Goal: Task Accomplishment & Management: Use online tool/utility

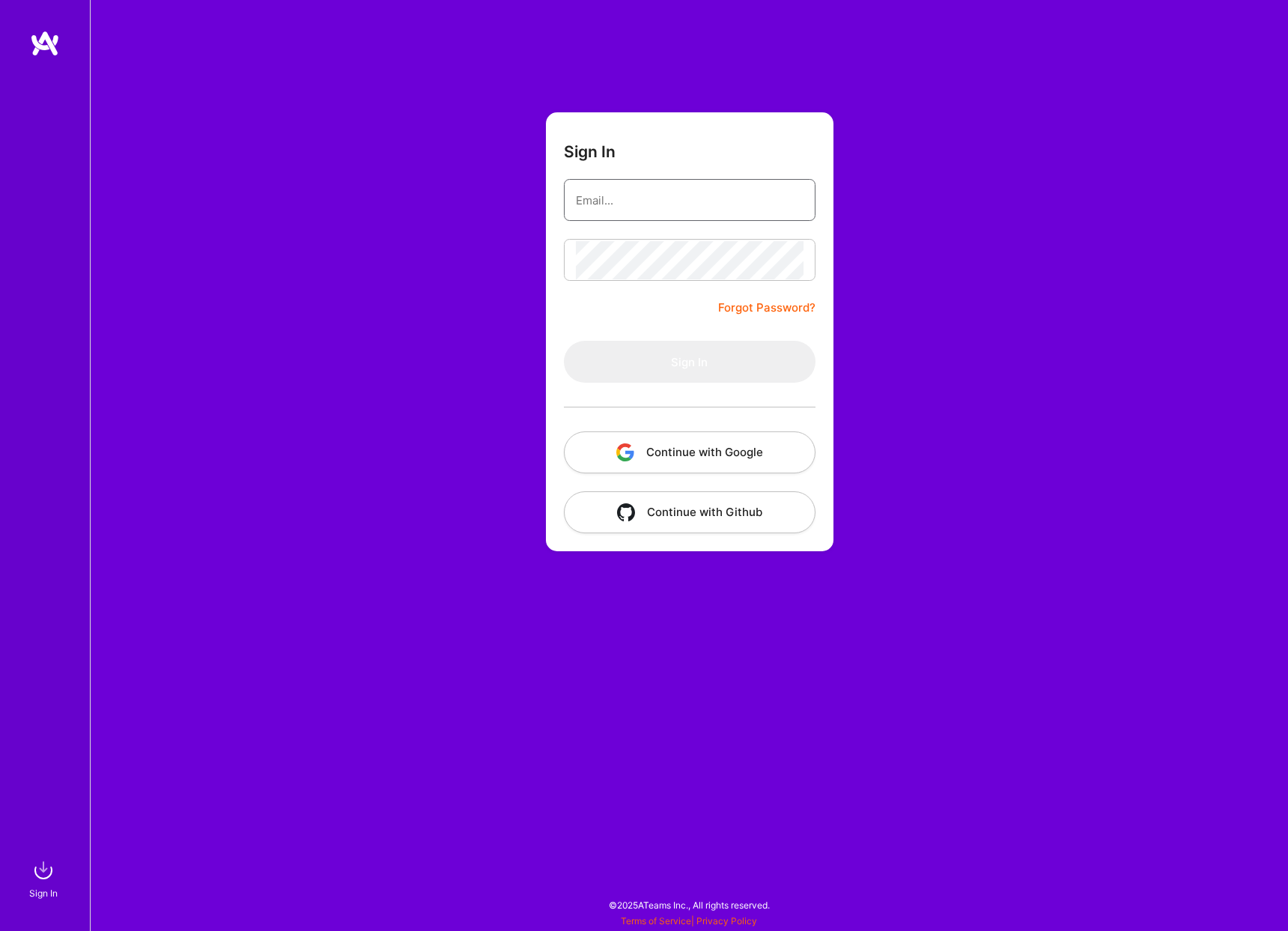
type input "[EMAIL_ADDRESS][DOMAIN_NAME]"
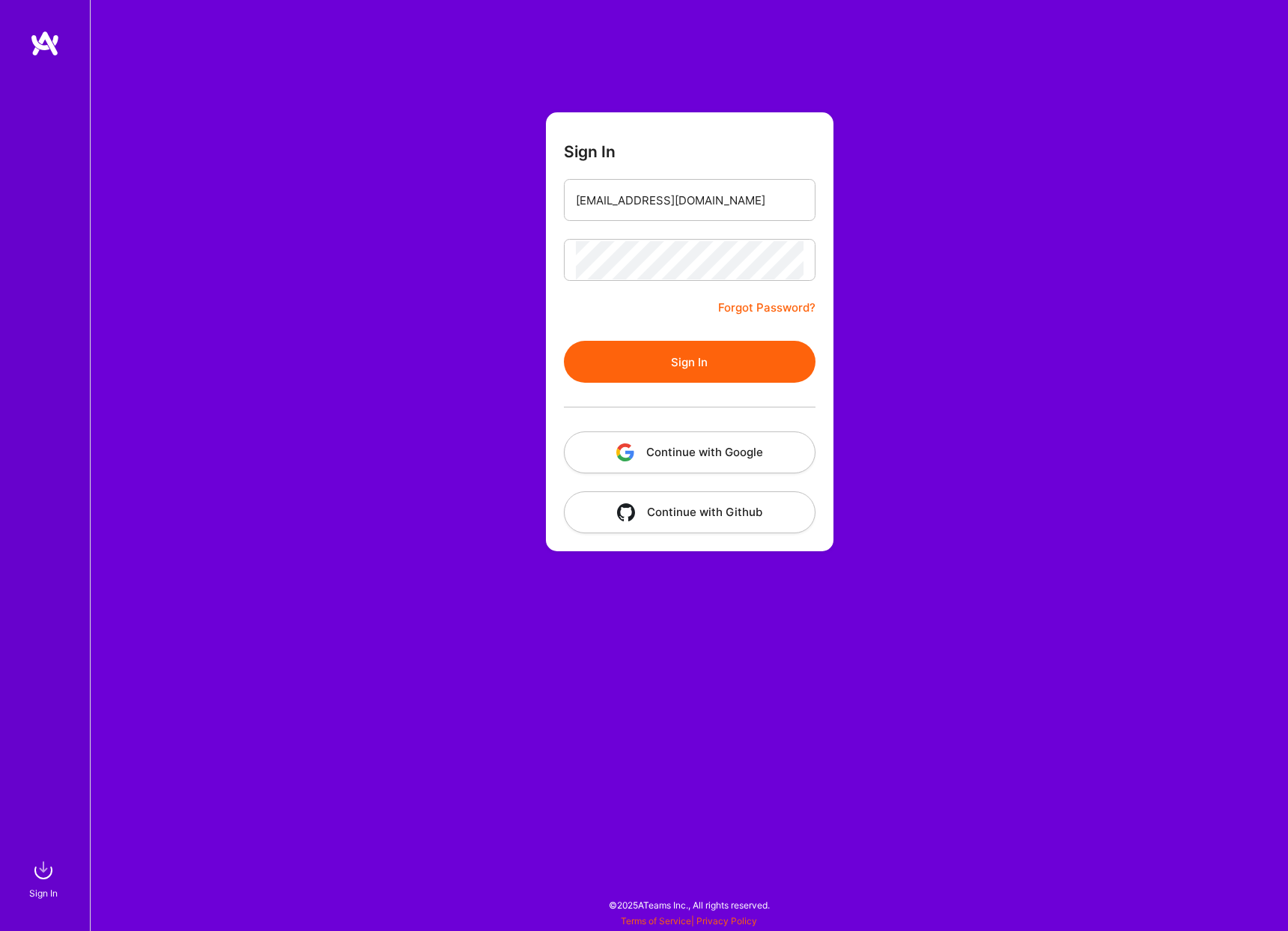
click at [720, 370] on button "Sign In" at bounding box center [689, 362] width 251 height 42
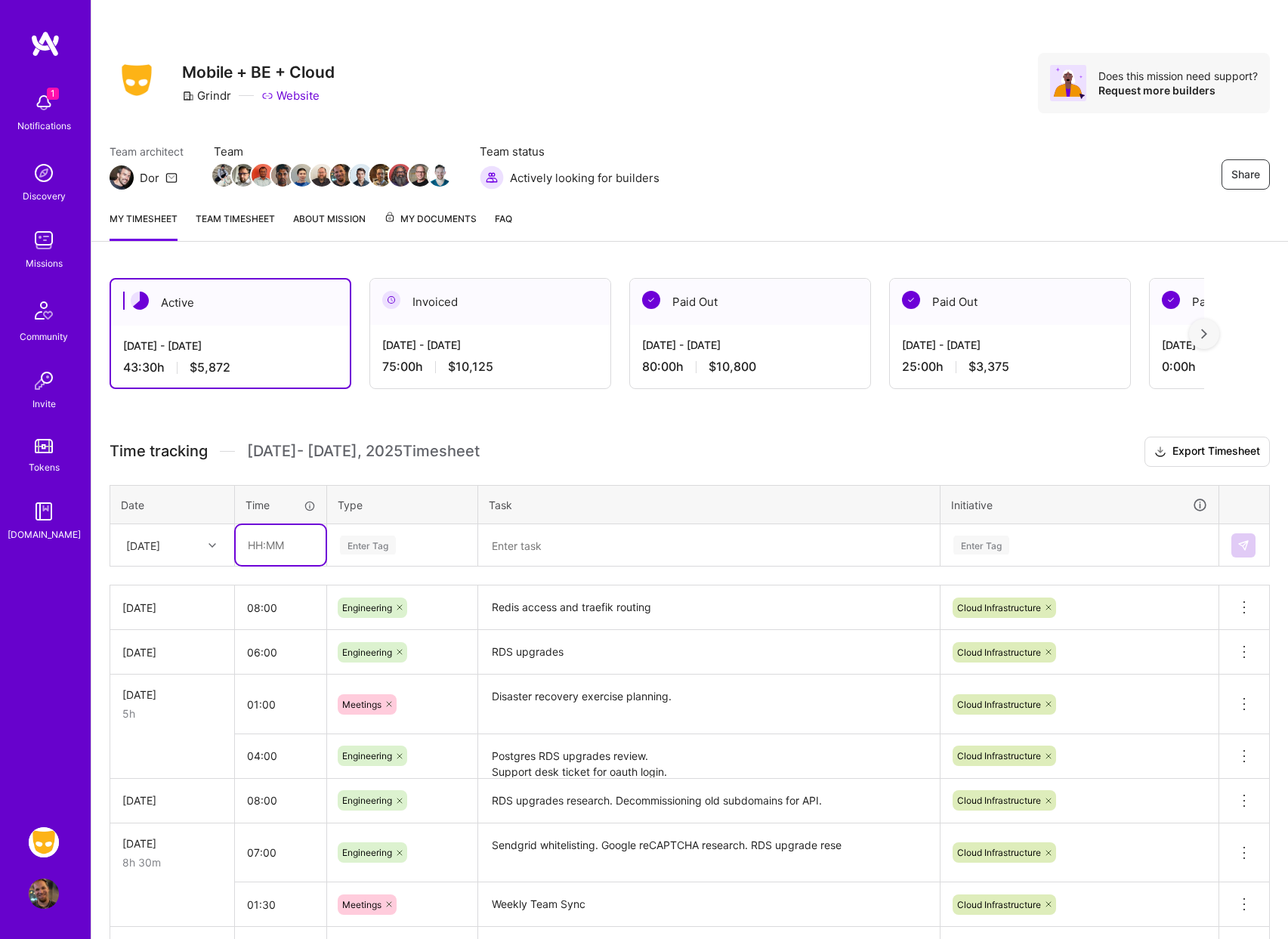
click at [287, 551] on input "text" at bounding box center [281, 545] width 90 height 40
type input "08:00"
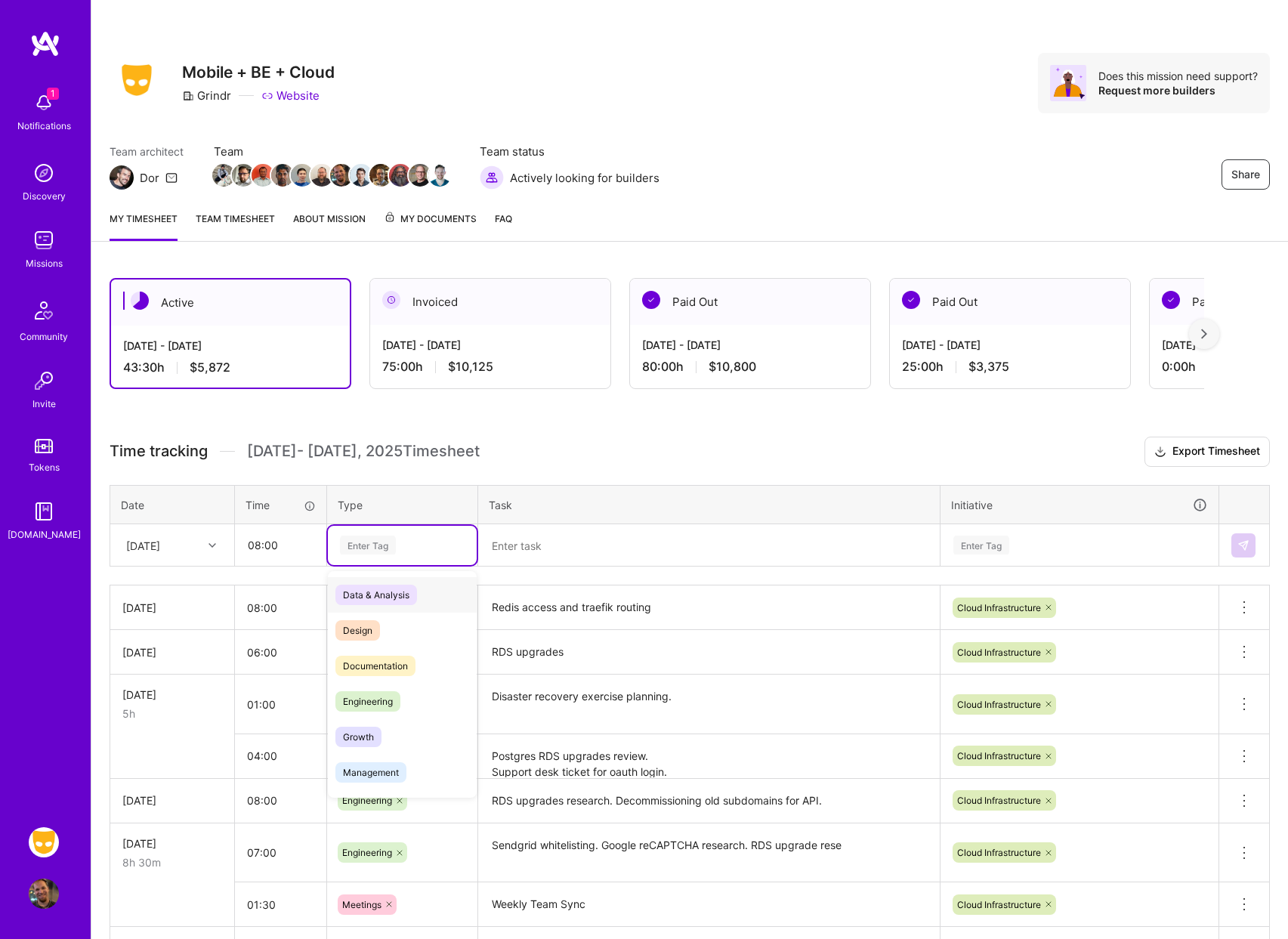
click at [385, 543] on div "Enter Tag" at bounding box center [368, 545] width 56 height 24
click at [382, 691] on span "Engineering" at bounding box center [368, 701] width 65 height 20
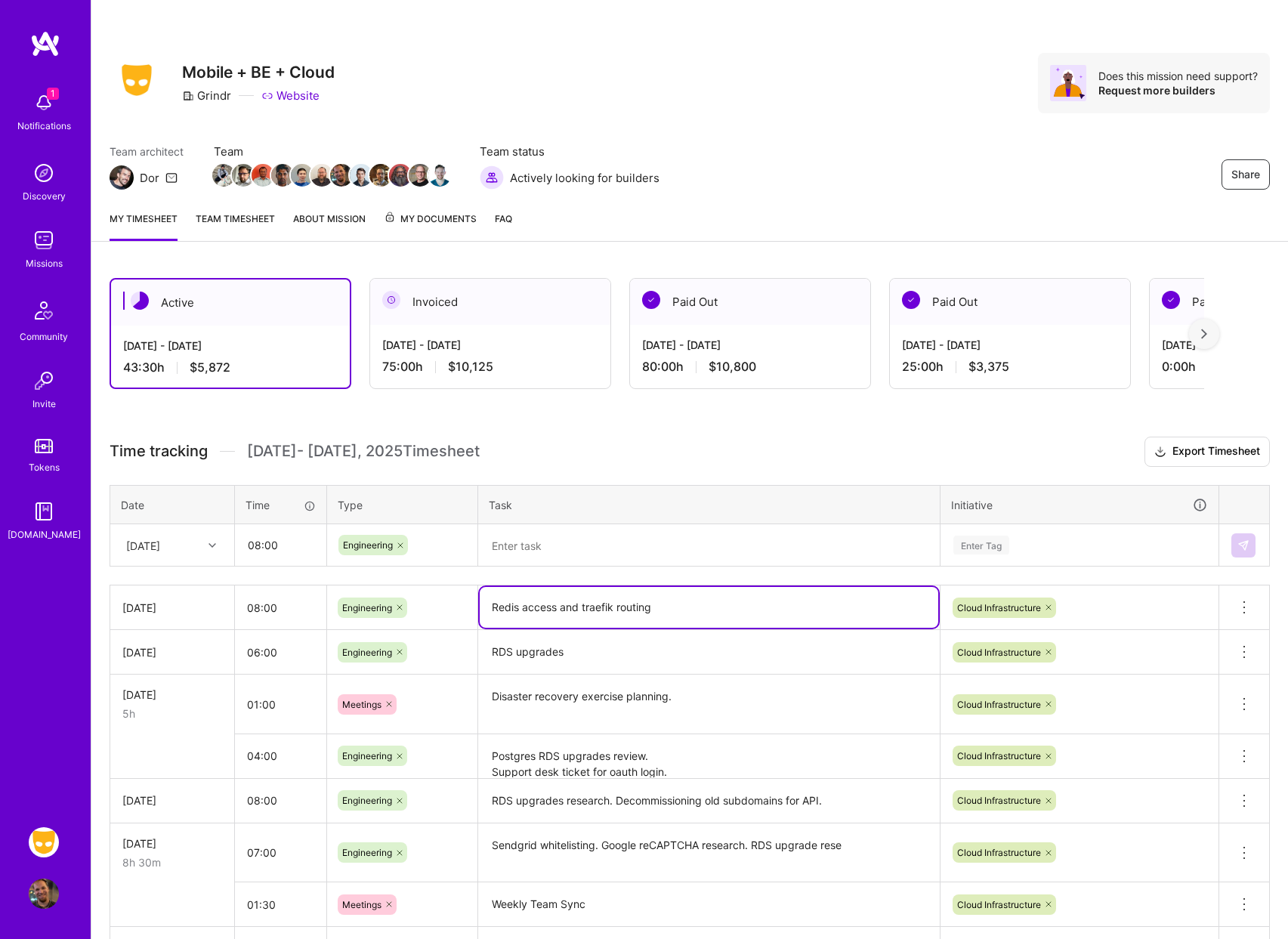
drag, startPoint x: 582, startPoint y: 598, endPoint x: 463, endPoint y: 588, distance: 119.4
click at [463, 588] on tr "[DATE] 08:00 Engineering Redis access and traefik routing Cloud Infrastructure …" at bounding box center [690, 608] width 1160 height 45
click at [535, 538] on textarea at bounding box center [709, 546] width 458 height 39
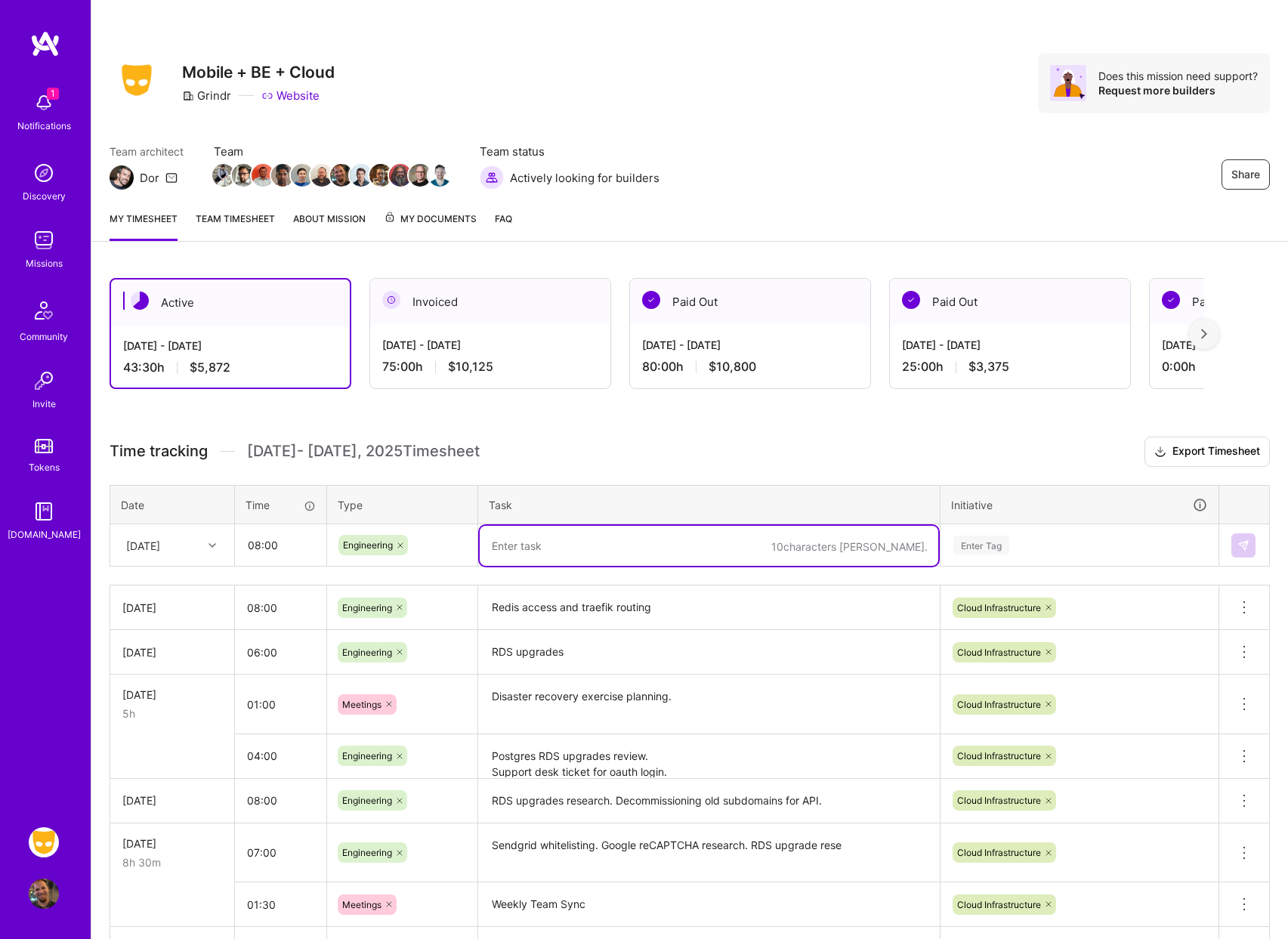
paste textarea "Redis access and traefik routing"
type textarea "Redis access and traefik routing"
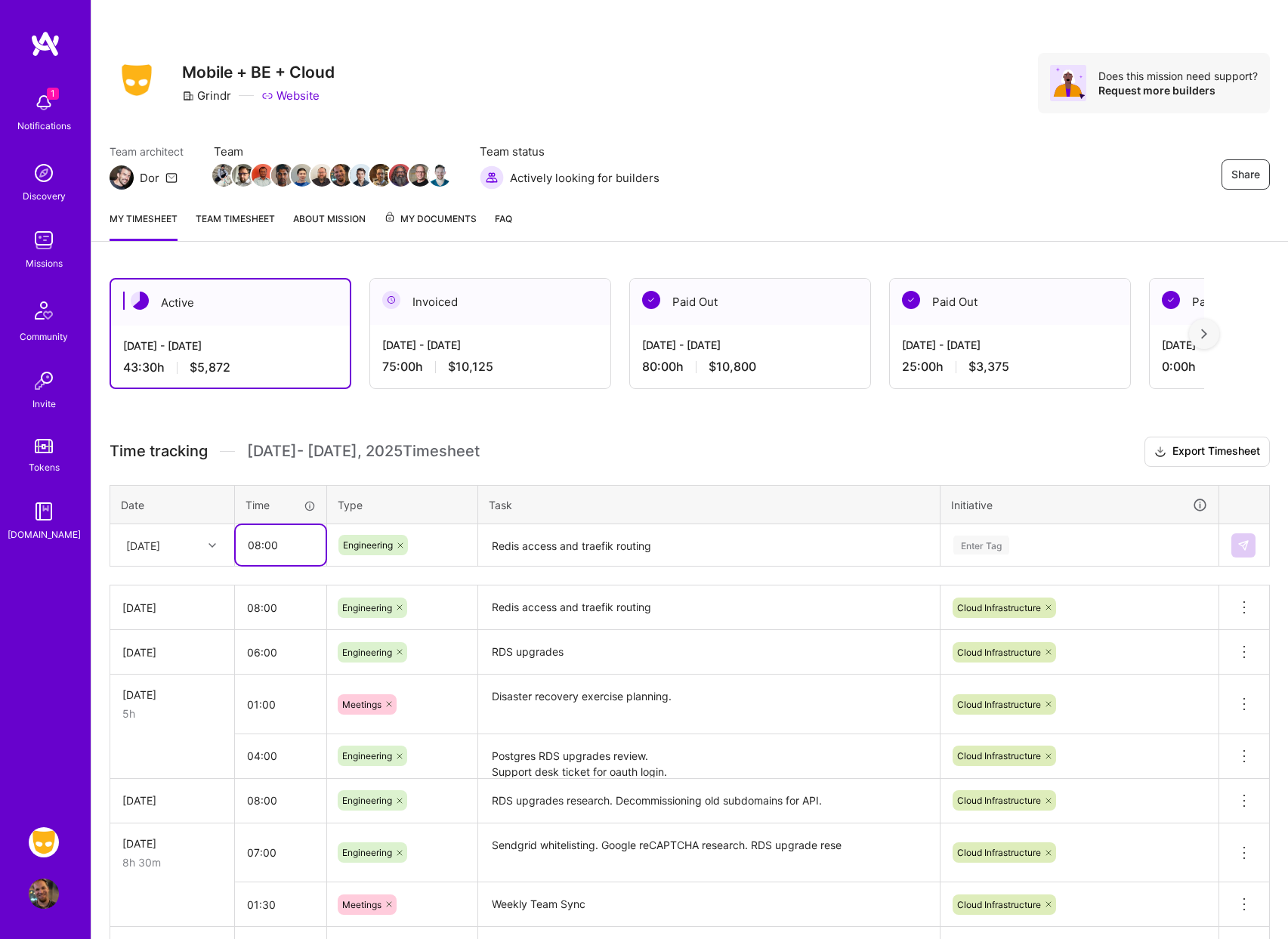
drag, startPoint x: 256, startPoint y: 547, endPoint x: 272, endPoint y: 555, distance: 17.9
click at [256, 547] on input "08:00" at bounding box center [281, 545] width 90 height 40
type input "07:00"
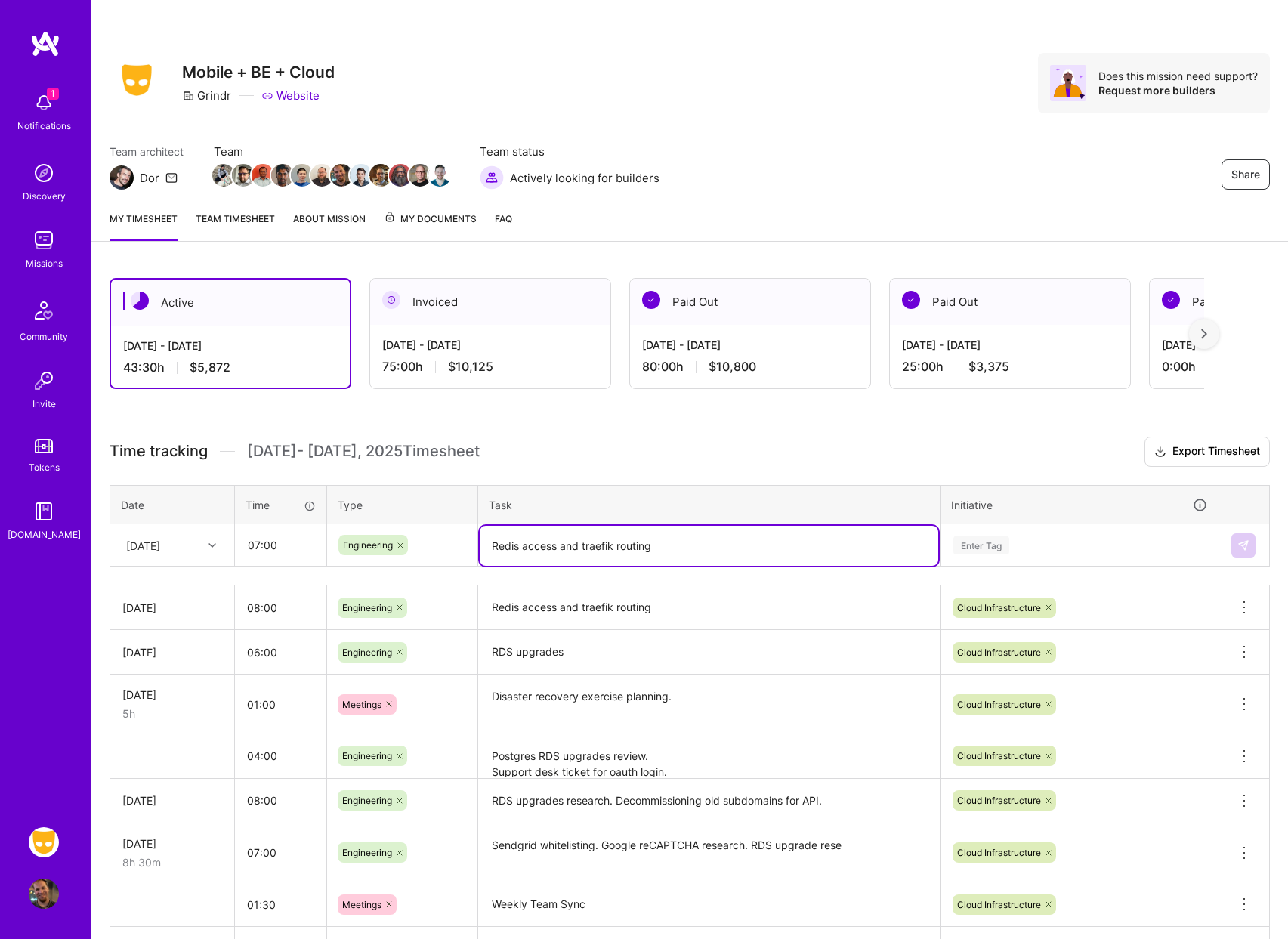
drag, startPoint x: 581, startPoint y: 547, endPoint x: 712, endPoint y: 547, distance: 131.0
click at [712, 547] on textarea "Redis access and traefik routing" at bounding box center [709, 546] width 458 height 40
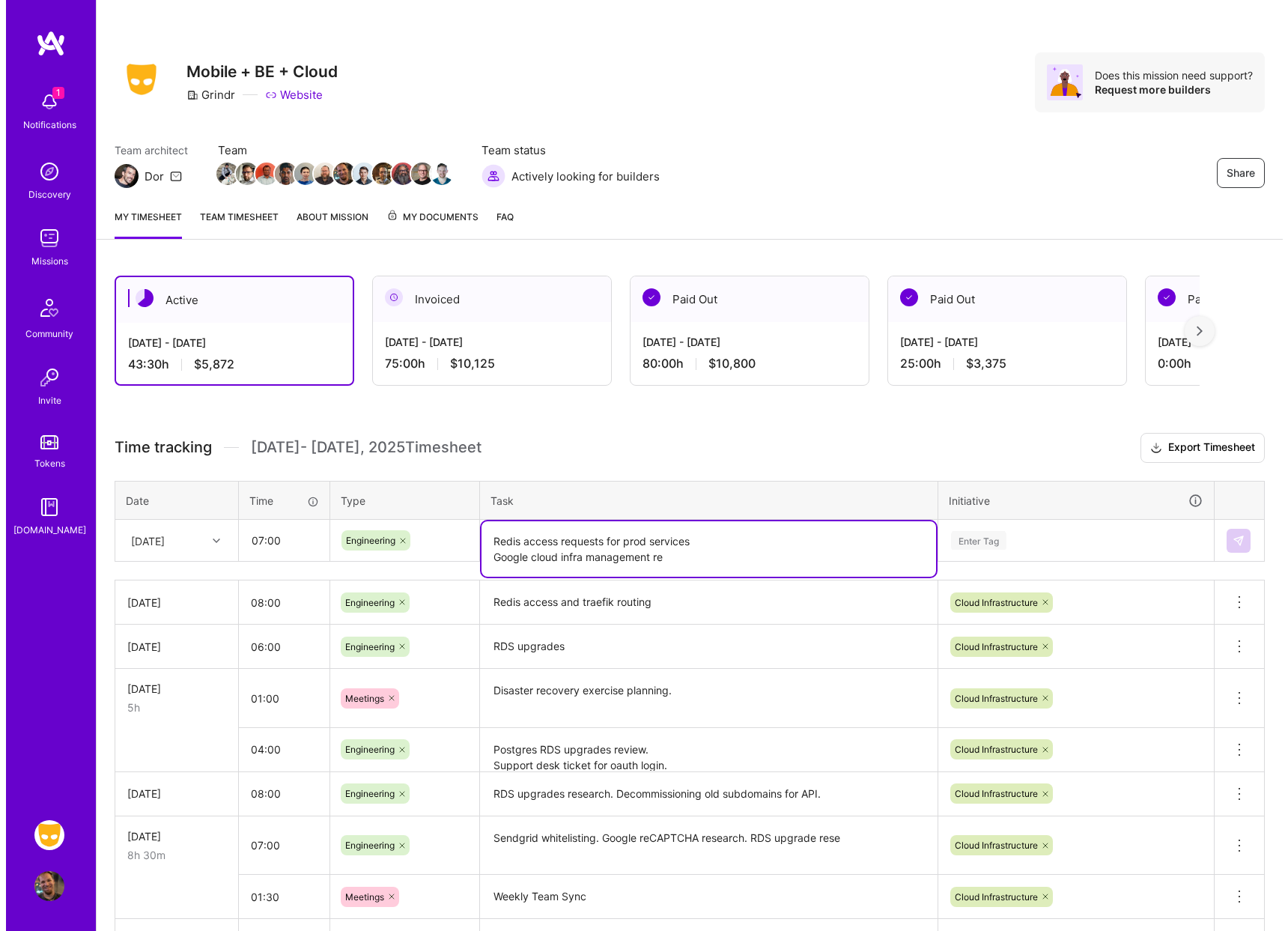
scroll to position [146, 0]
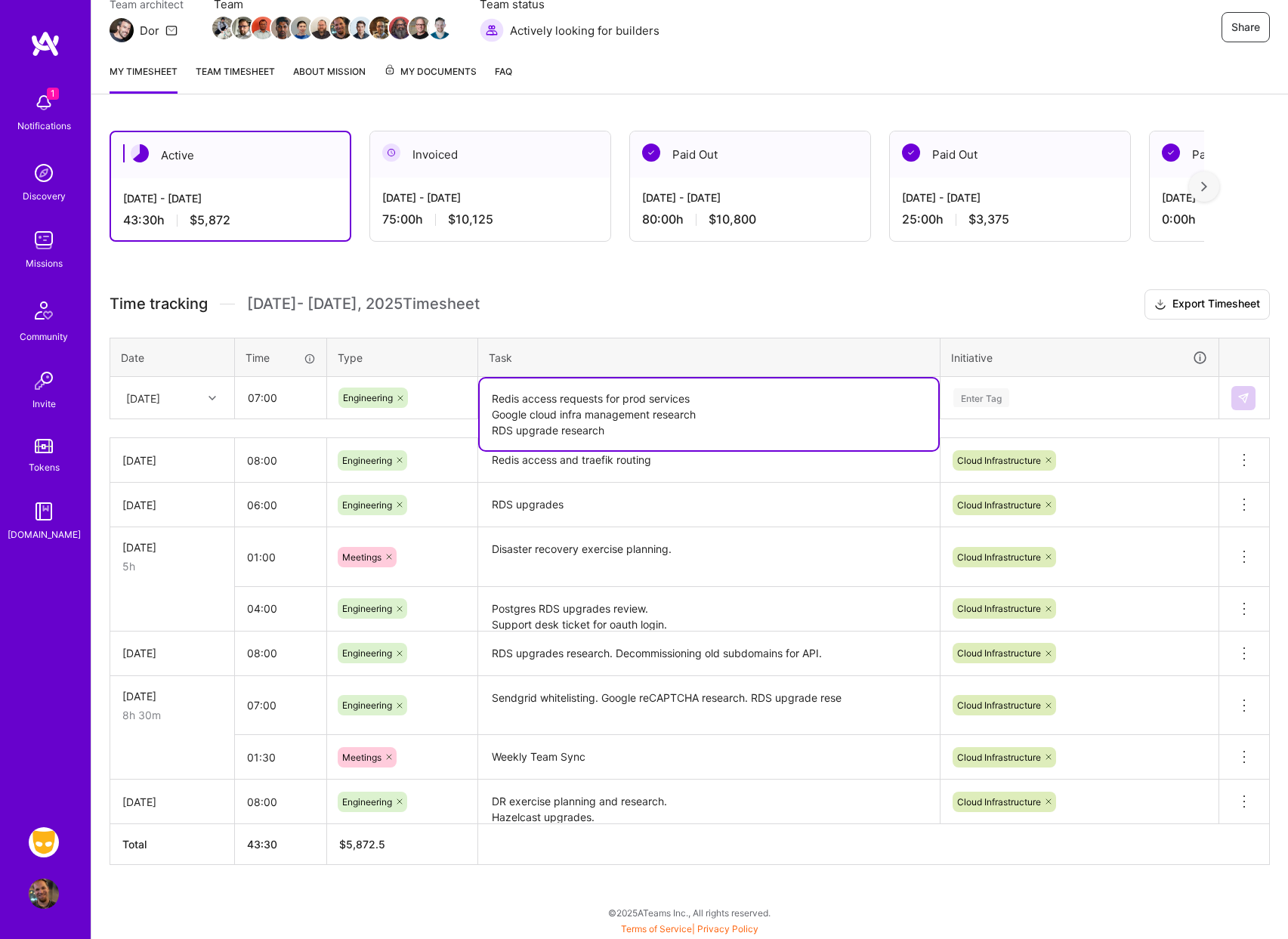
type textarea "Redis access requests for prod services Google cloud infra management research …"
click at [1010, 404] on div "Enter Tag" at bounding box center [1079, 397] width 255 height 19
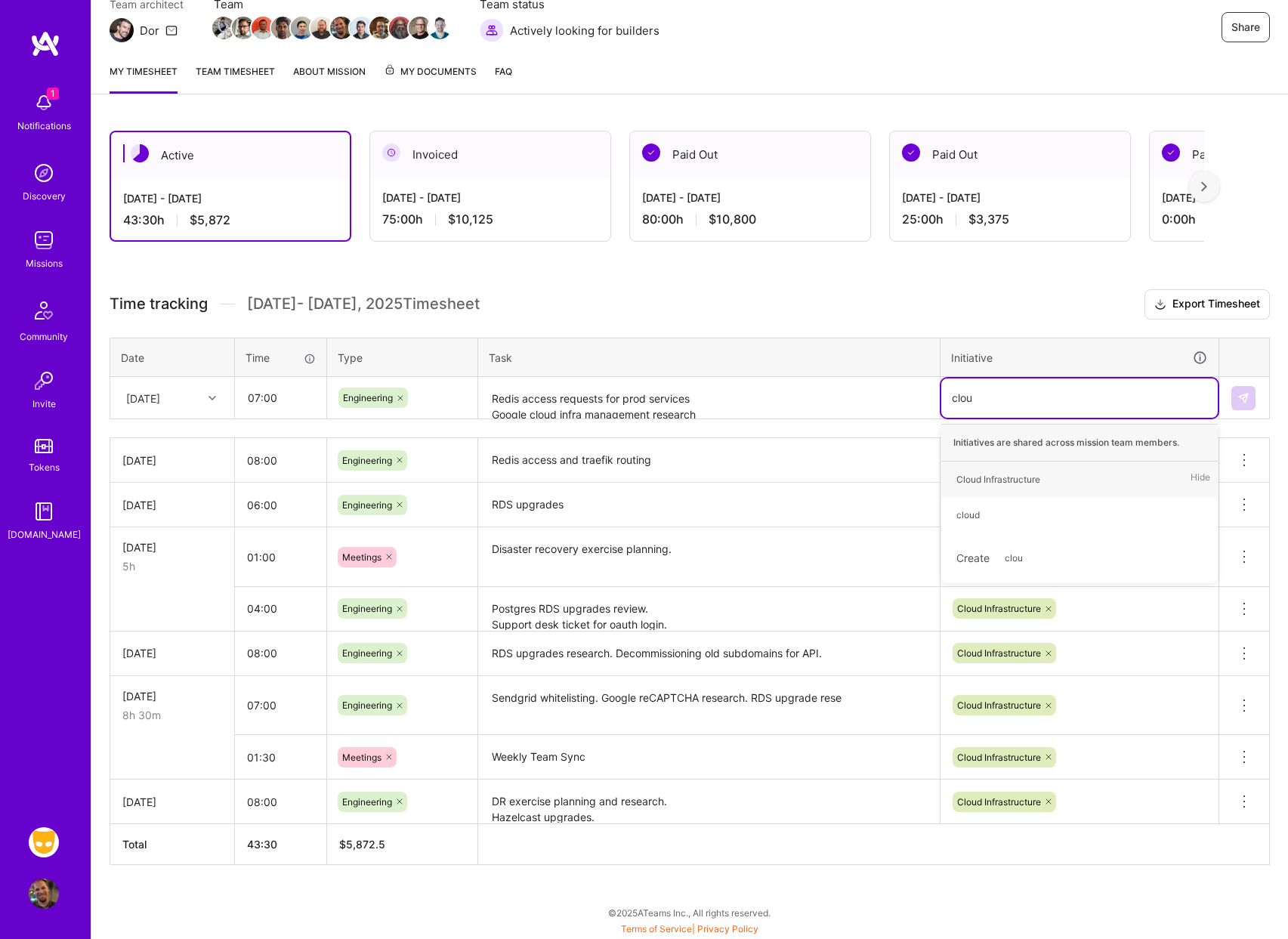
type input "cloud"
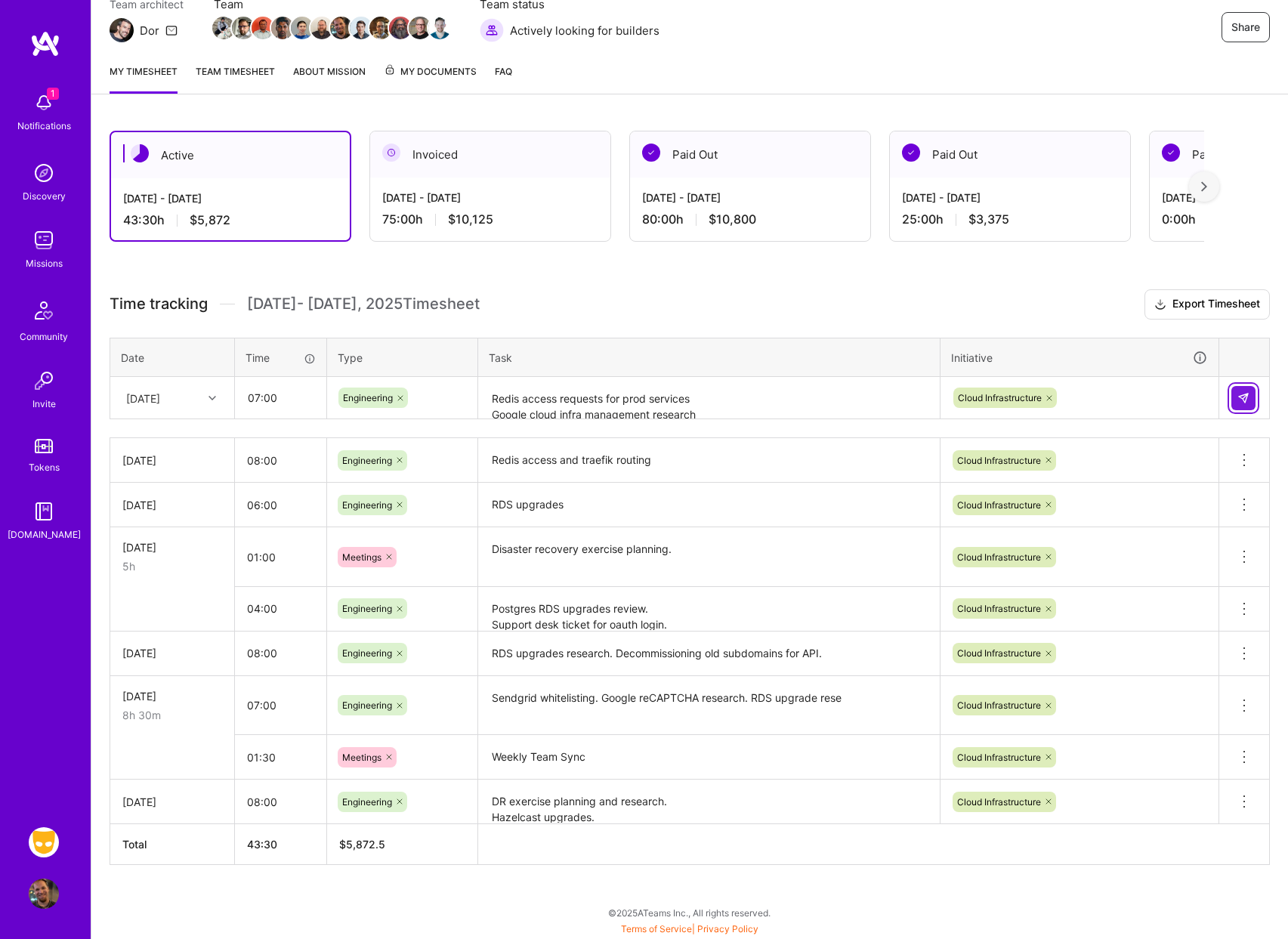
click at [1252, 394] on button at bounding box center [1244, 398] width 24 height 24
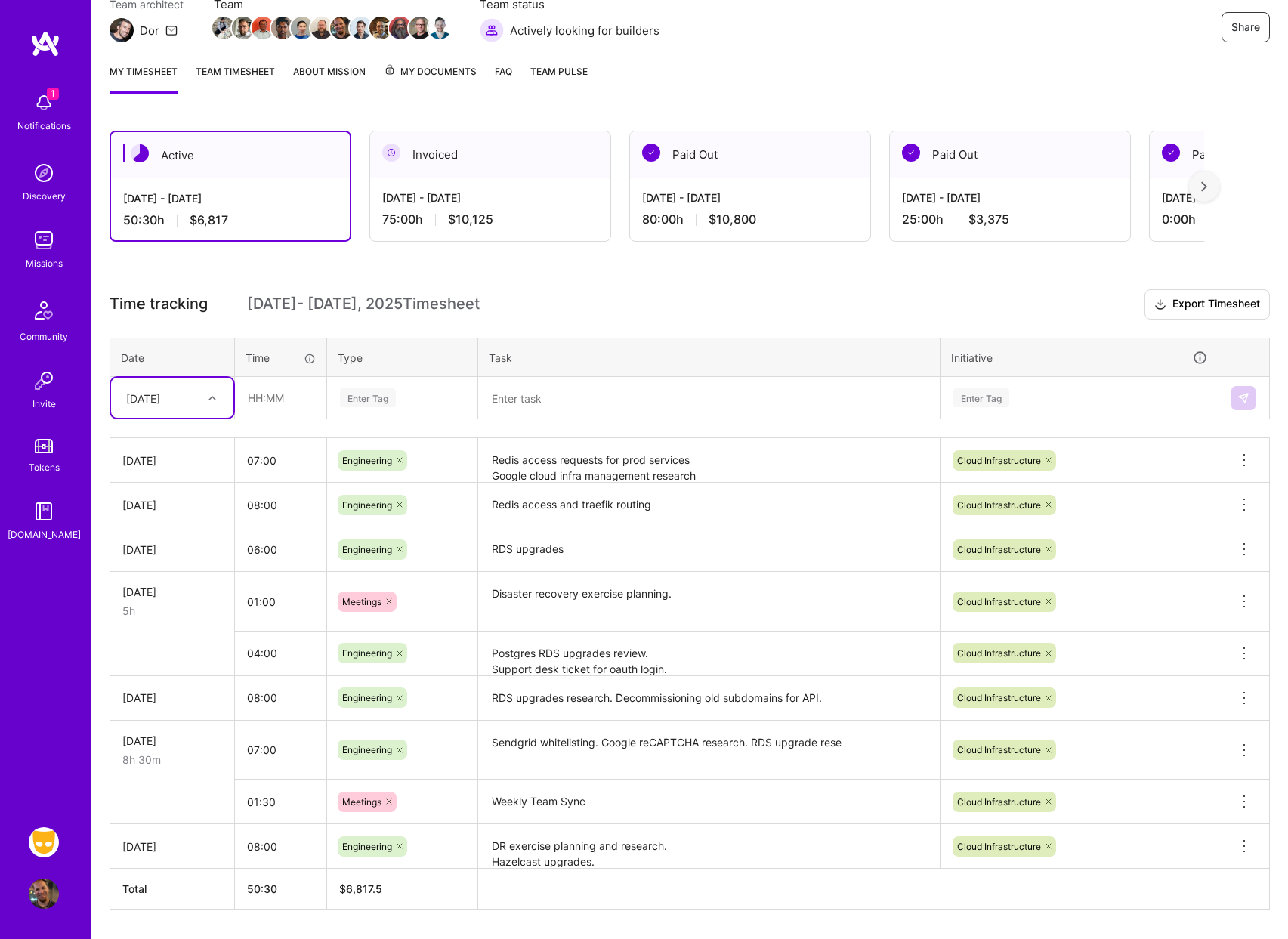
click at [574, 407] on textarea at bounding box center [709, 398] width 458 height 40
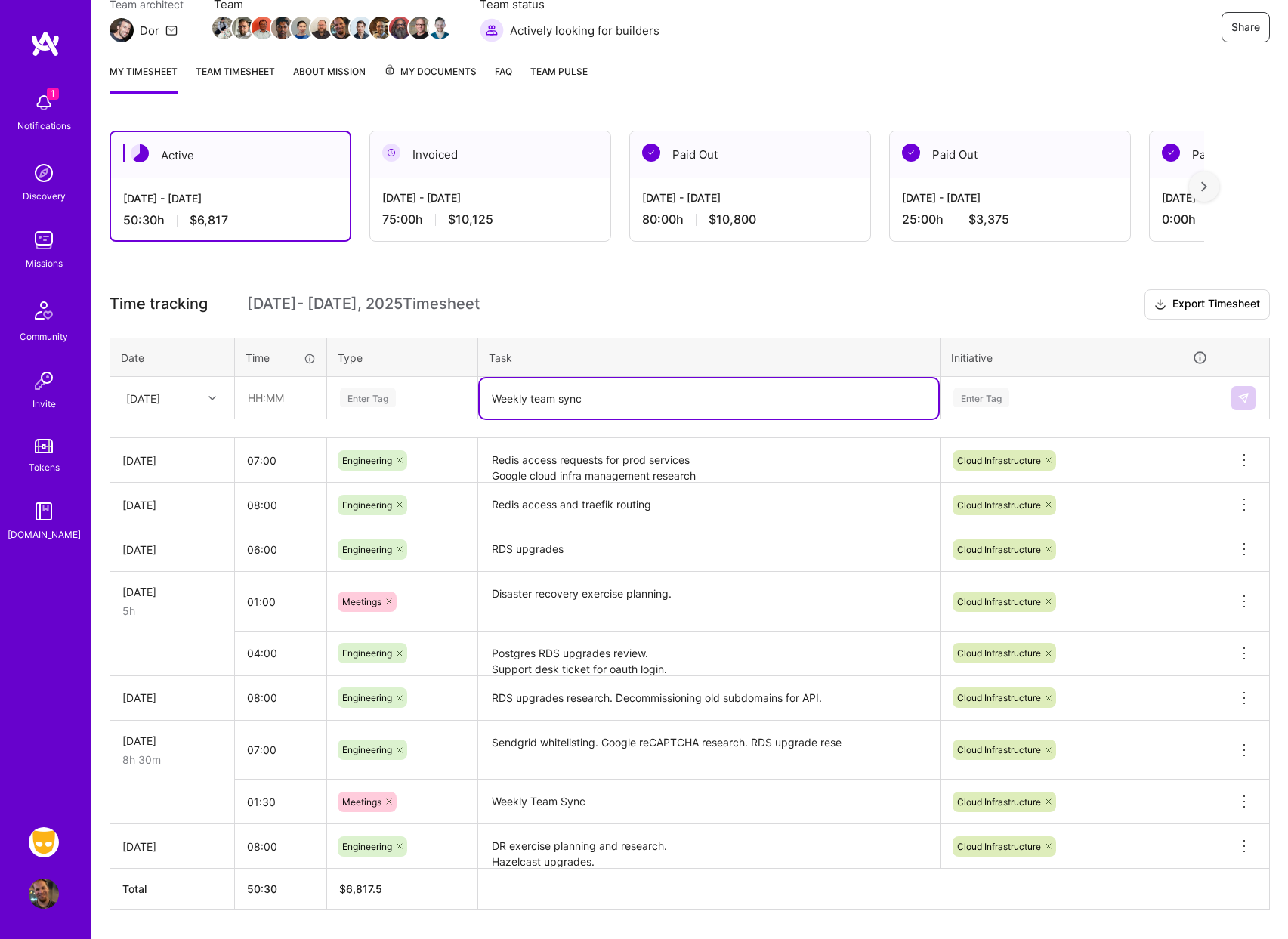
type textarea "Weekly team sync"
click at [249, 395] on input "text" at bounding box center [281, 397] width 90 height 40
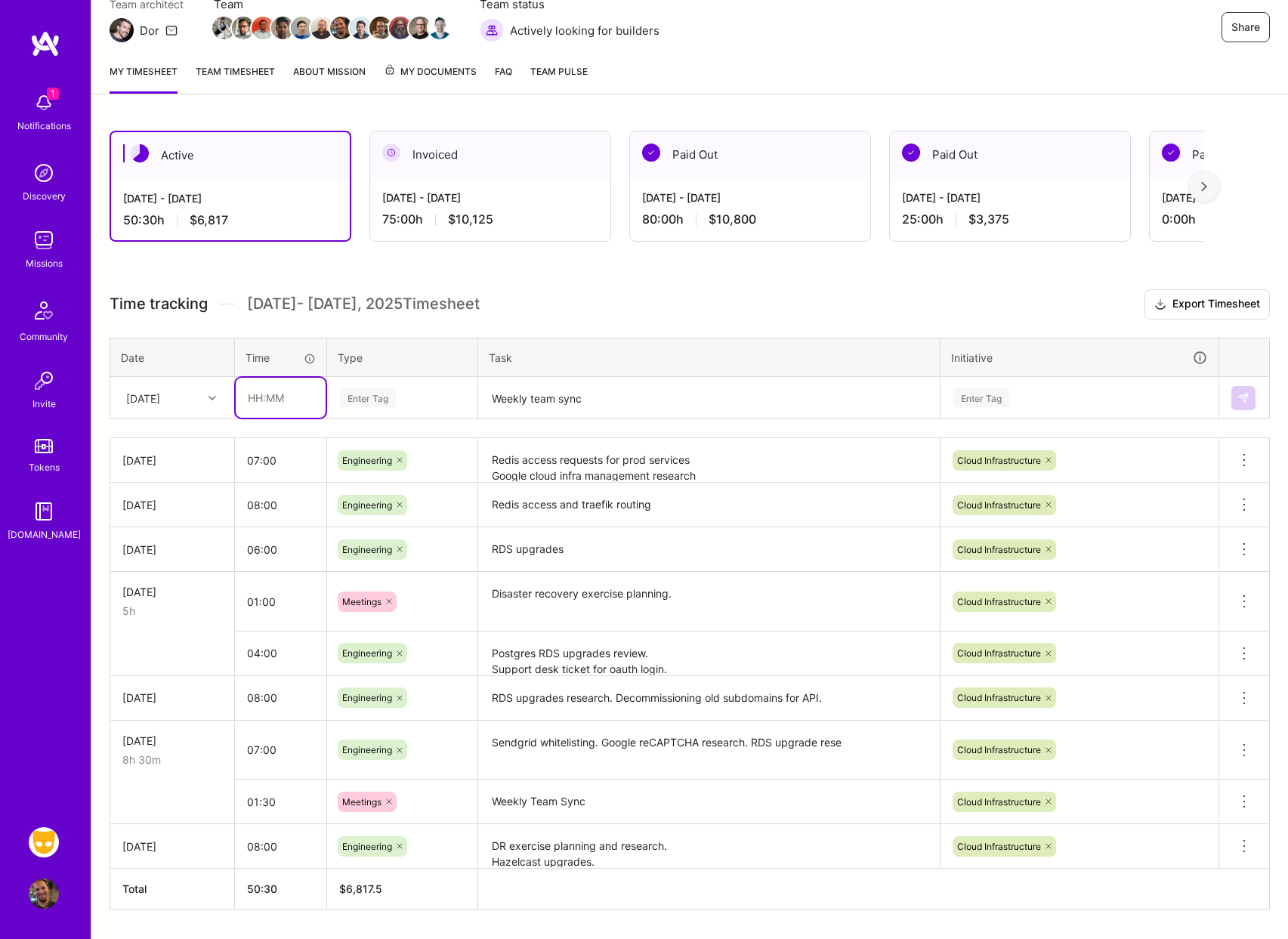
click at [266, 399] on input "text" at bounding box center [281, 397] width 90 height 40
type input "01:00"
click at [372, 383] on div "Enter Tag" at bounding box center [402, 398] width 148 height 39
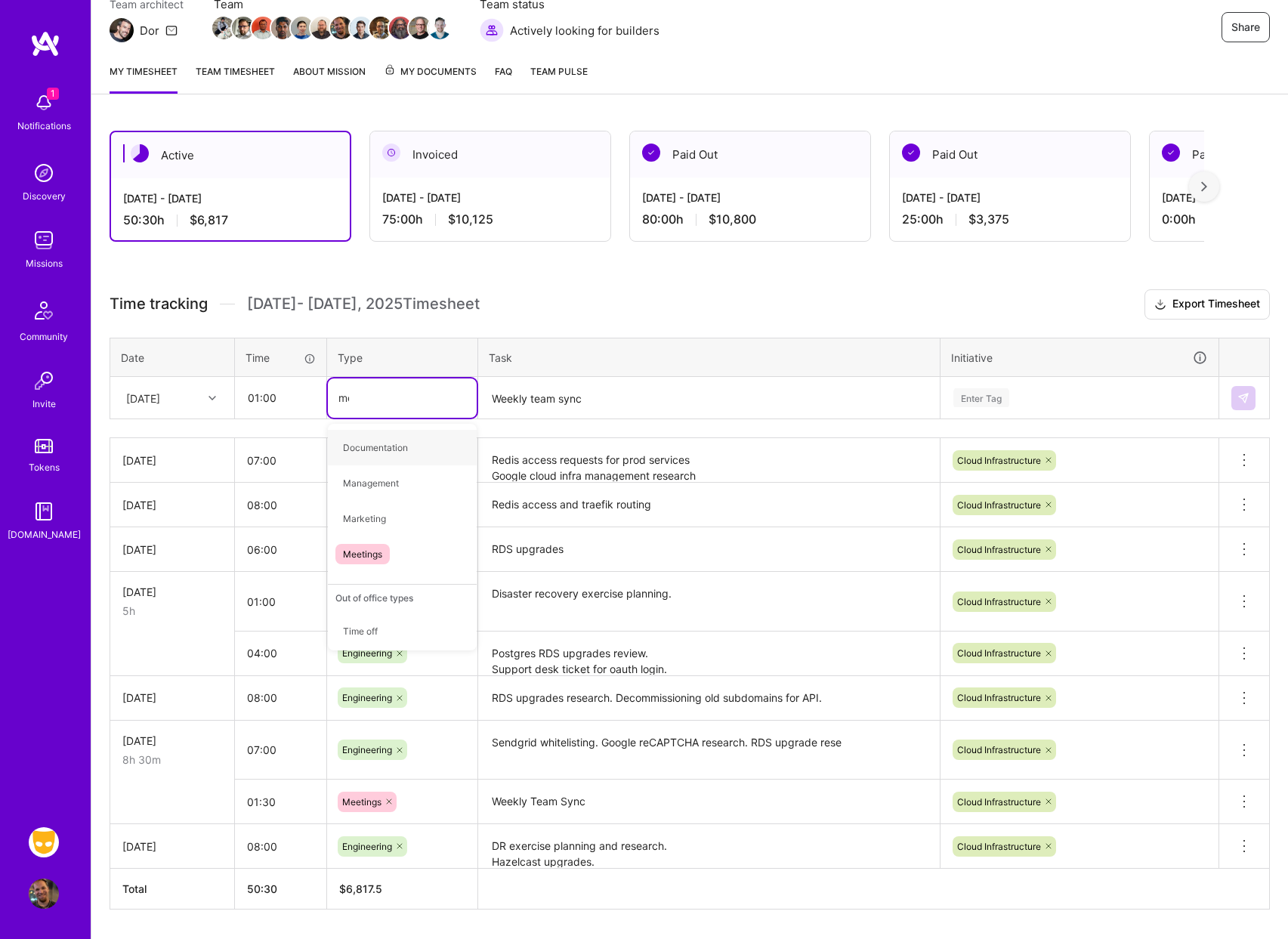
type input "mee"
click at [413, 445] on div "Meetings" at bounding box center [402, 448] width 148 height 36
click at [1012, 383] on div "Enter Tag" at bounding box center [1079, 398] width 277 height 39
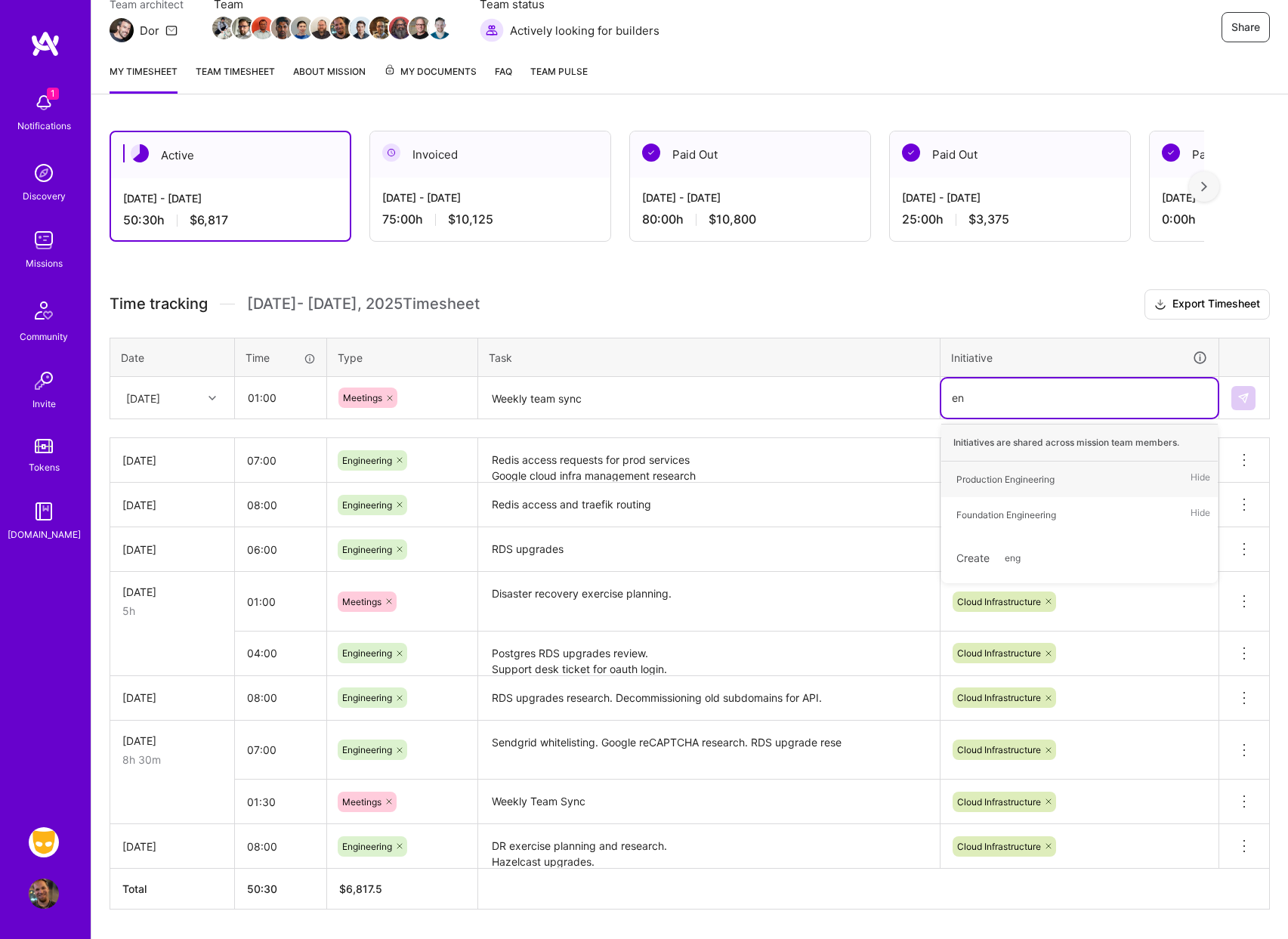
type input "e"
type input "cloud"
click at [987, 482] on div "Cloud Infrastructure" at bounding box center [998, 479] width 84 height 16
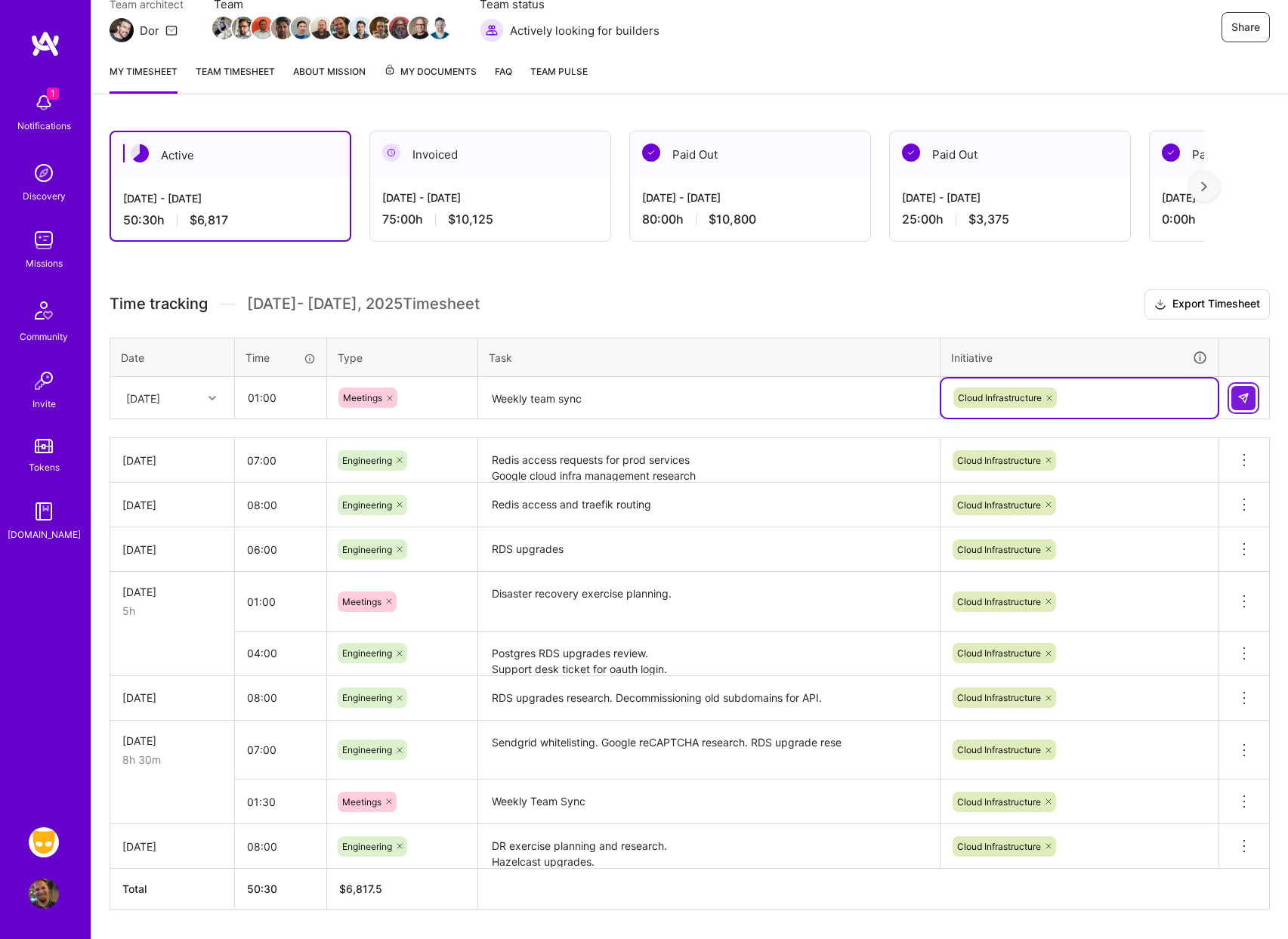
click at [1246, 397] on img at bounding box center [1243, 398] width 12 height 12
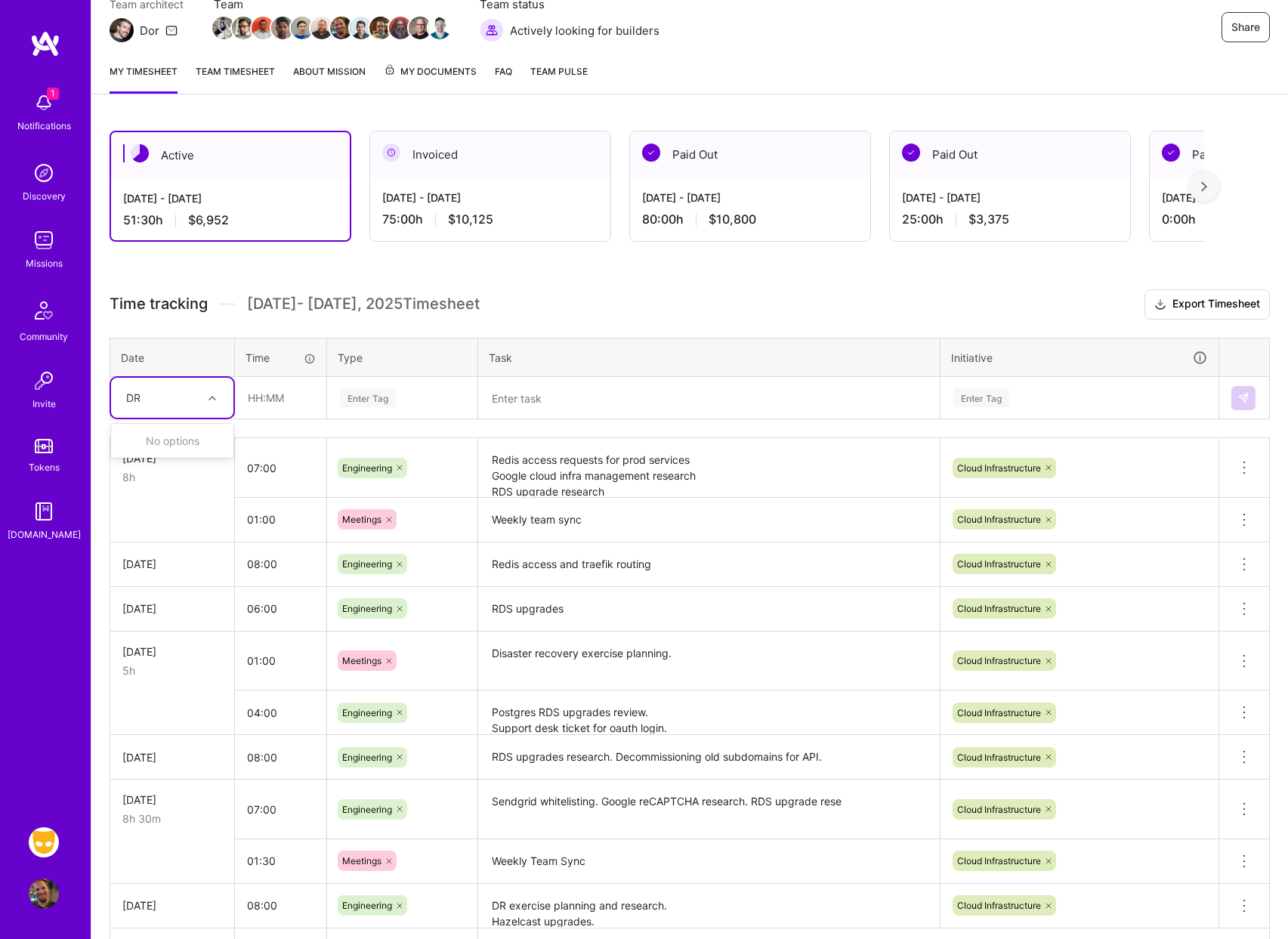
type input "D"
click at [169, 440] on div "[DATE]" at bounding box center [172, 441] width 122 height 28
click at [277, 404] on input "text" at bounding box center [281, 397] width 90 height 40
type input "00:30"
click at [426, 404] on div "Enter Tag" at bounding box center [402, 397] width 128 height 19
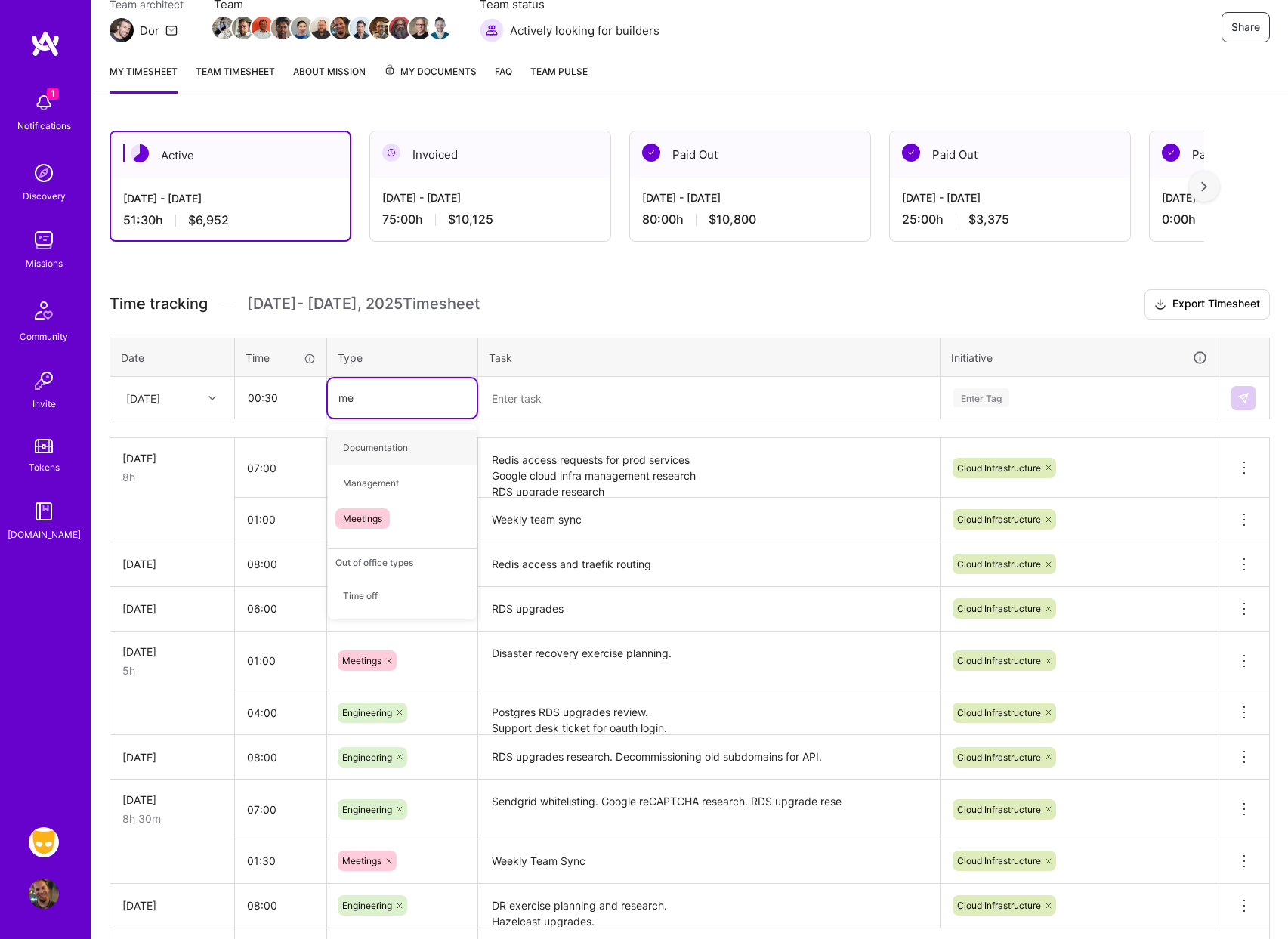
type input "mee"
drag, startPoint x: 418, startPoint y: 445, endPoint x: 452, endPoint y: 428, distance: 38.0
click at [418, 445] on div "Meetings" at bounding box center [402, 448] width 148 height 36
click at [543, 401] on textarea at bounding box center [709, 398] width 458 height 40
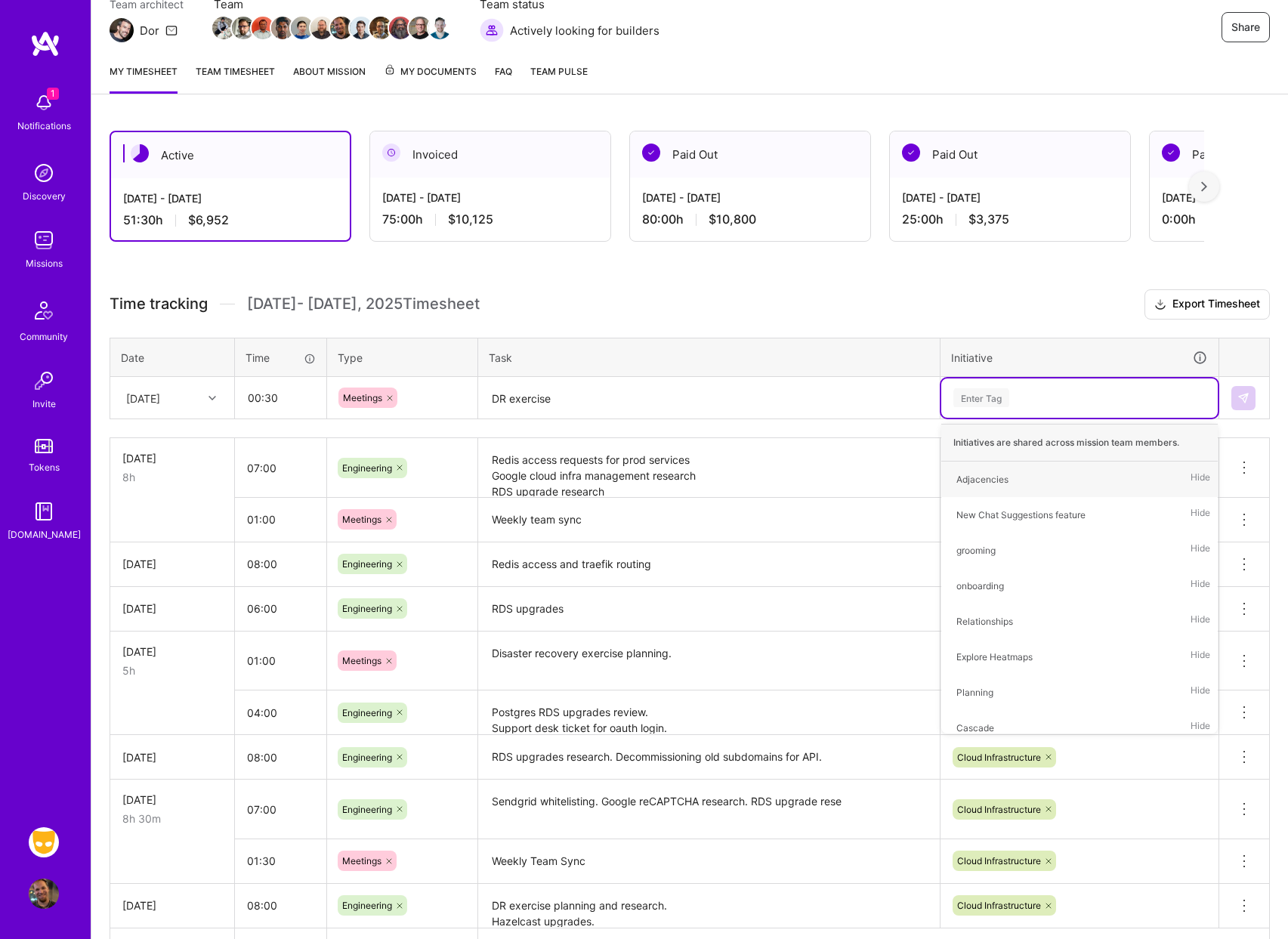
click at [658, 407] on textarea "DR exercise" at bounding box center [709, 398] width 458 height 40
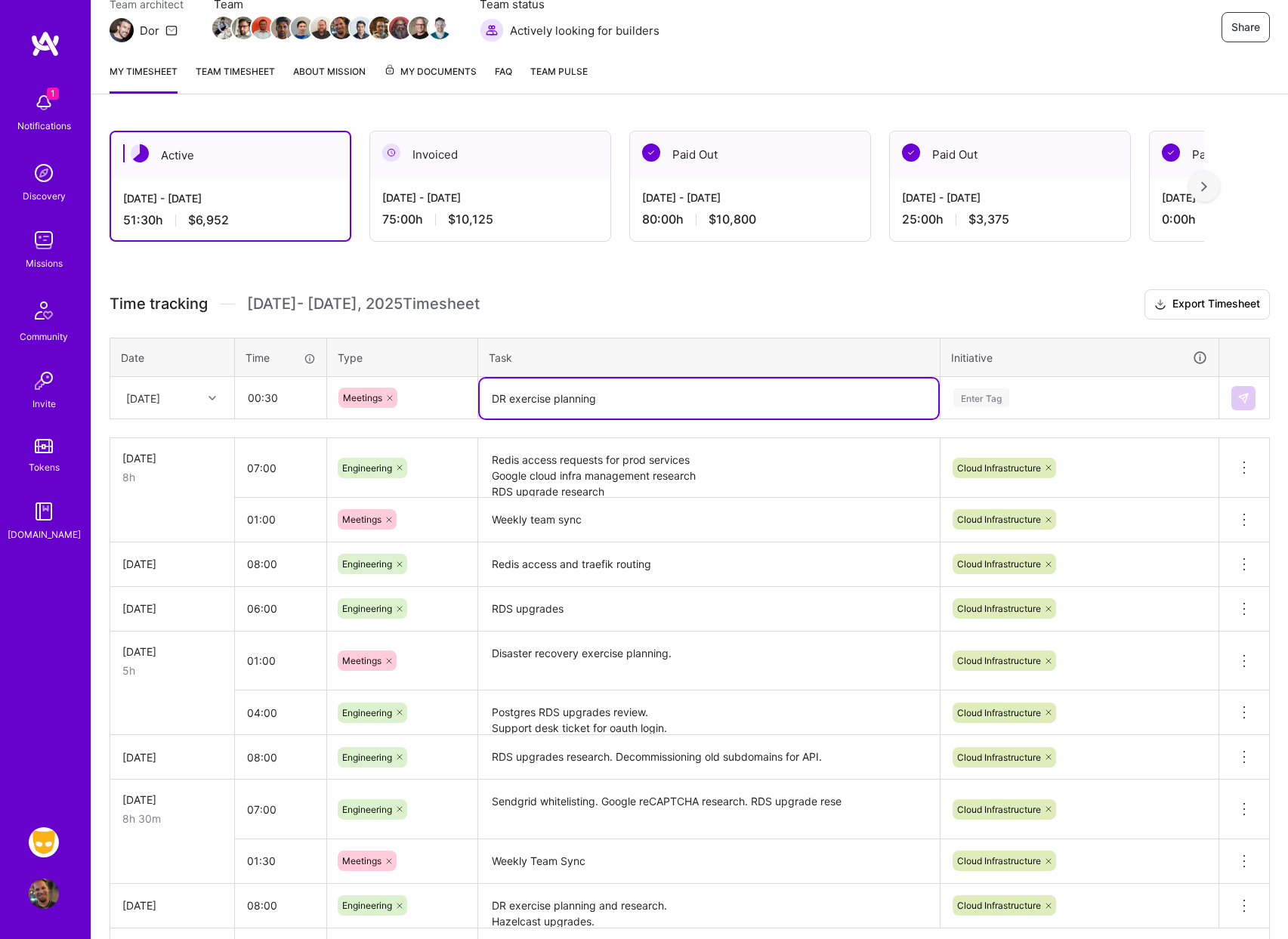
type textarea "DR exercise planning"
click at [1012, 404] on div "Enter Tag" at bounding box center [1079, 397] width 255 height 19
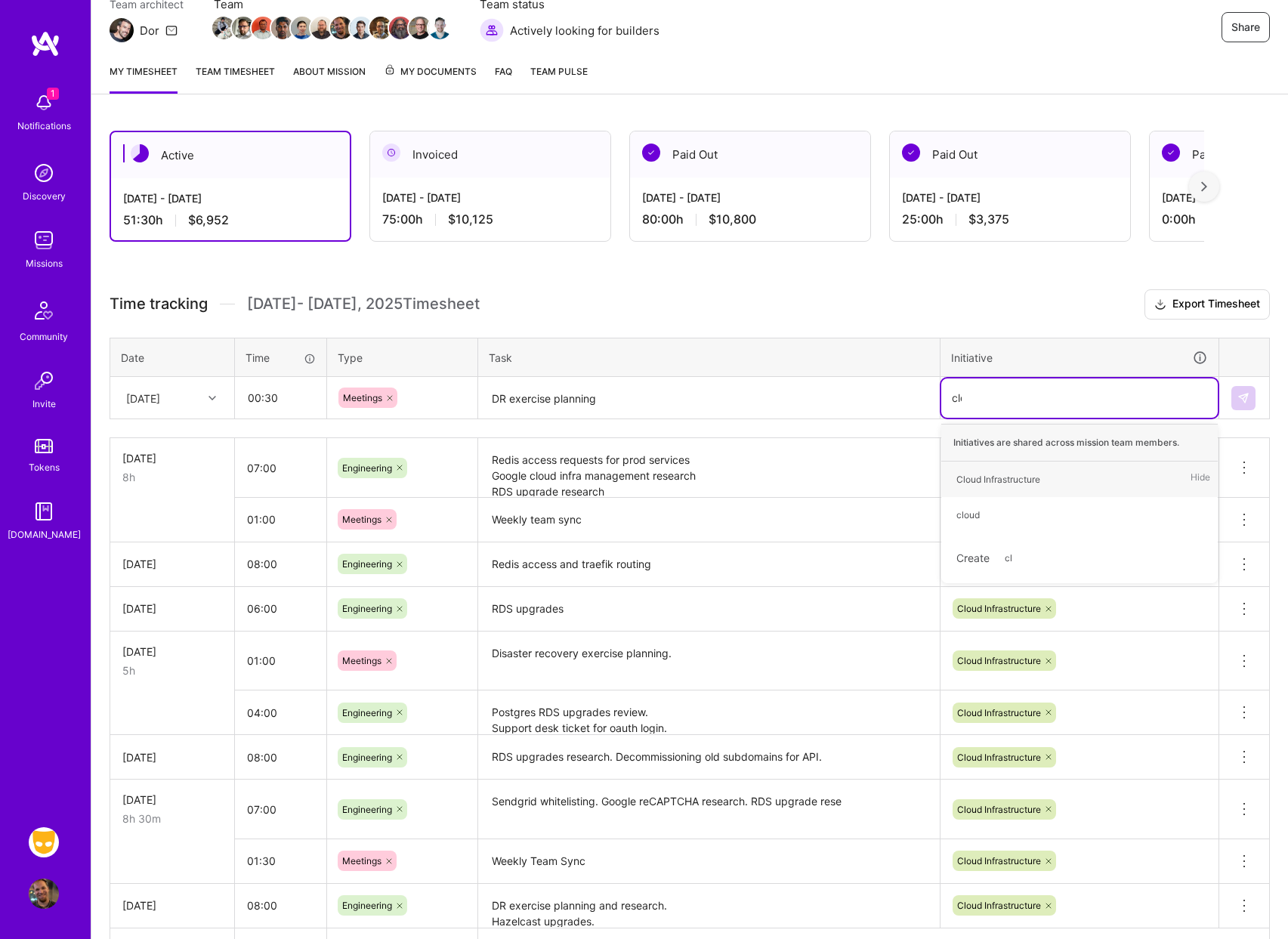
type input "cloud"
click at [1016, 472] on div "Cloud Infrastructure" at bounding box center [998, 479] width 84 height 16
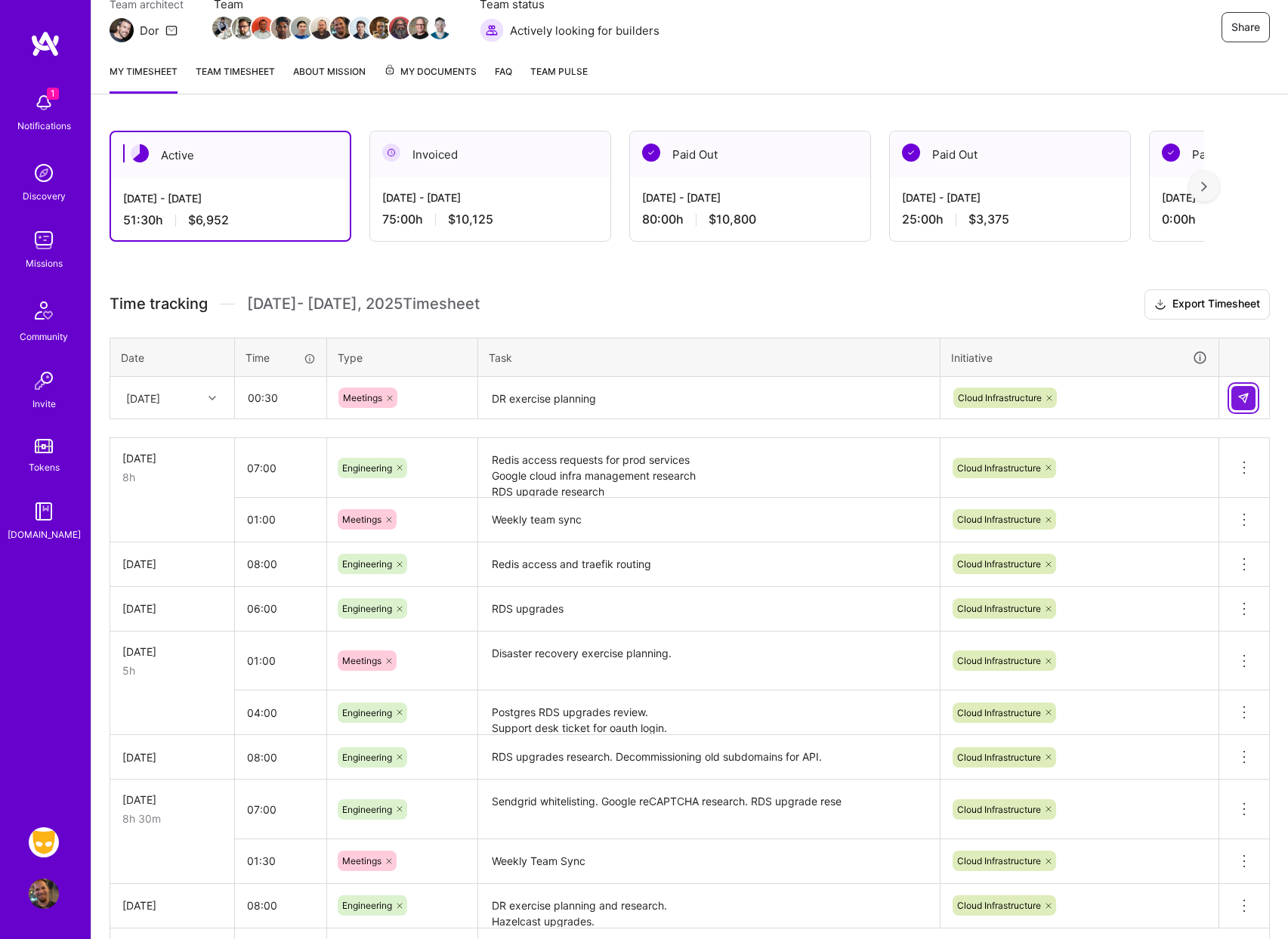
click at [1236, 400] on button at bounding box center [1244, 398] width 24 height 24
